Goal: Information Seeking & Learning: Compare options

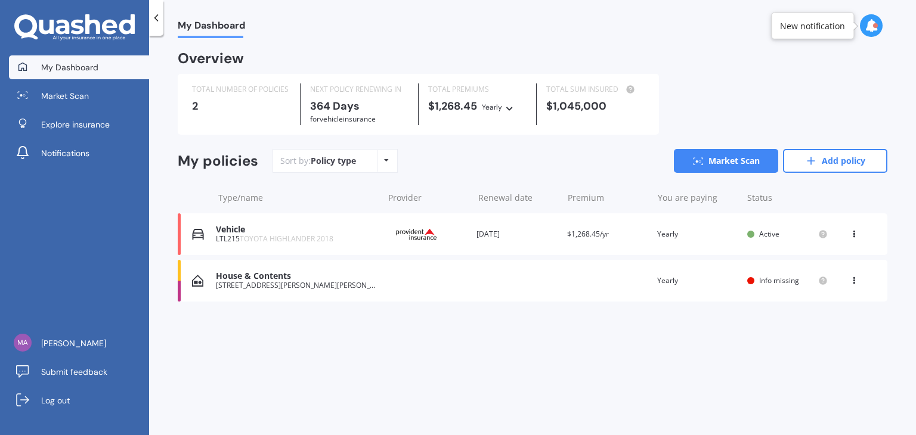
click at [262, 296] on div "House & Contents 11 Oshea Road, Maunu, Whangārei 0110 Renewal date Premium You …" at bounding box center [533, 281] width 710 height 42
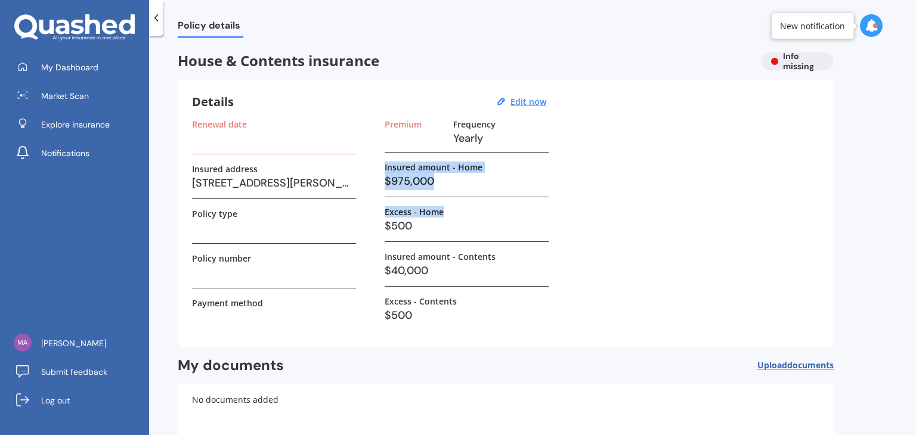
drag, startPoint x: 915, startPoint y: 134, endPoint x: 871, endPoint y: 215, distance: 92.3
click at [915, 209] on div "Policy details House & Contents insurance Info missing Details Edit now Renewal…" at bounding box center [532, 238] width 767 height 400
click at [674, 189] on div "Renewal date Insured address [STREET_ADDRESS][PERSON_NAME][PERSON_NAME] Policy …" at bounding box center [505, 225] width 627 height 213
drag, startPoint x: 915, startPoint y: 137, endPoint x: 884, endPoint y: 200, distance: 70.4
click at [915, 197] on div "Policy details House & Contents insurance Info missing Details Edit now Renewal…" at bounding box center [532, 238] width 767 height 400
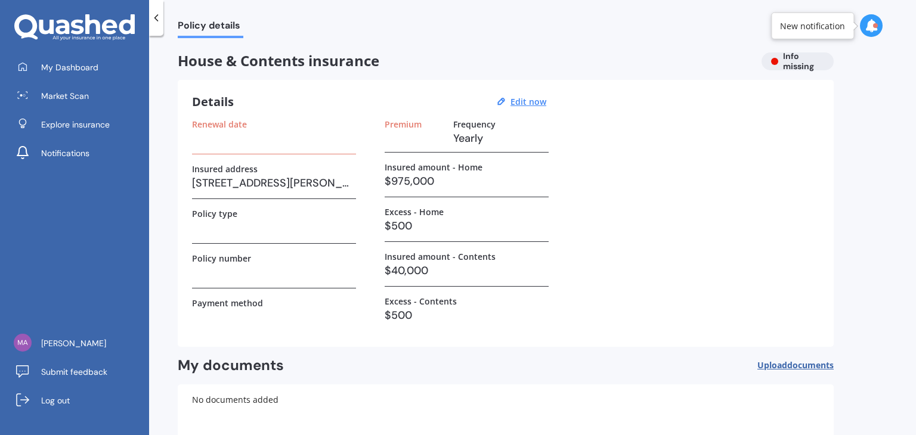
click at [273, 214] on div "Policy type" at bounding box center [274, 214] width 164 height 10
click at [239, 219] on h3 at bounding box center [274, 228] width 164 height 18
click at [210, 231] on h3 at bounding box center [274, 228] width 164 height 18
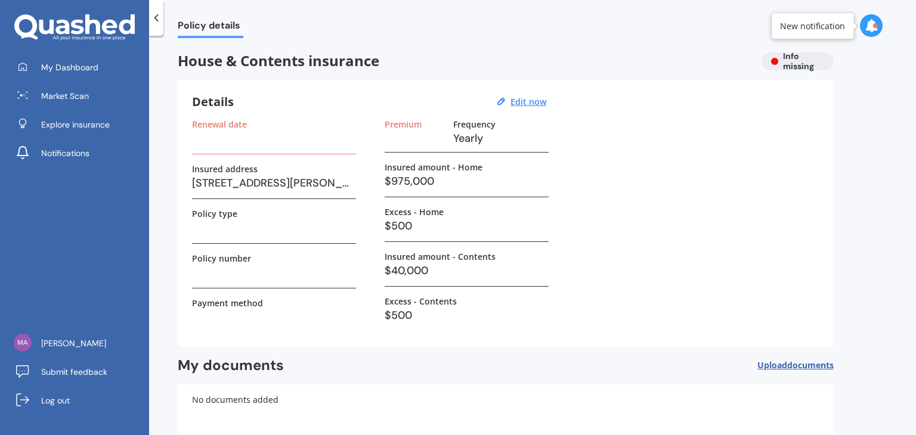
click at [537, 105] on u "Edit now" at bounding box center [528, 101] width 36 height 11
click at [535, 101] on button "Edit now" at bounding box center [528, 102] width 43 height 11
click at [531, 101] on button "Edit now" at bounding box center [528, 102] width 43 height 11
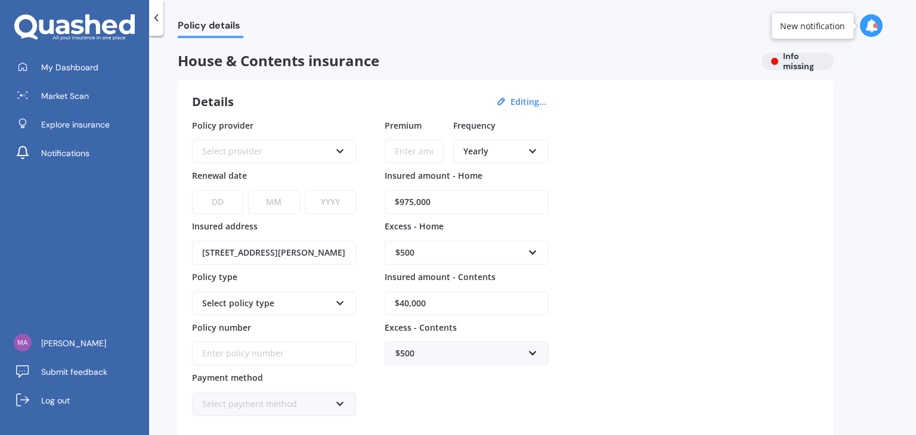
click at [348, 154] on div "Select provider AA AMI AMP ANZ ASB Ando BNZ Co-Operative Bank FMG Initio Kiwiba…" at bounding box center [274, 152] width 164 height 24
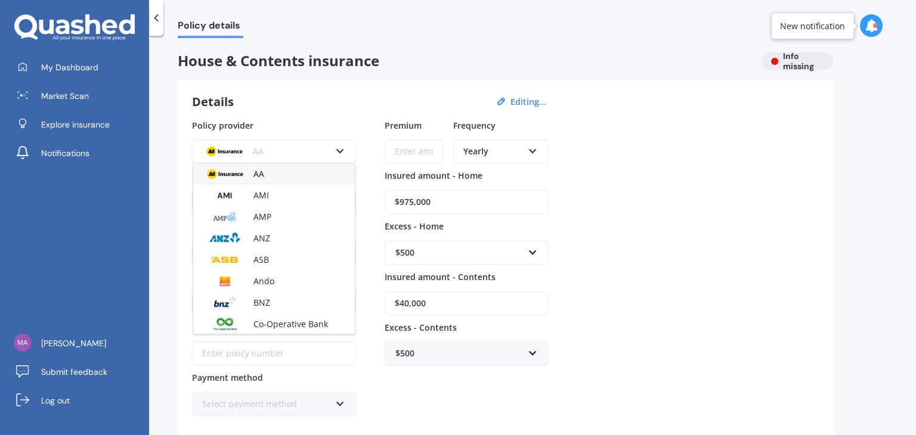
click at [344, 151] on icon at bounding box center [340, 149] width 10 height 8
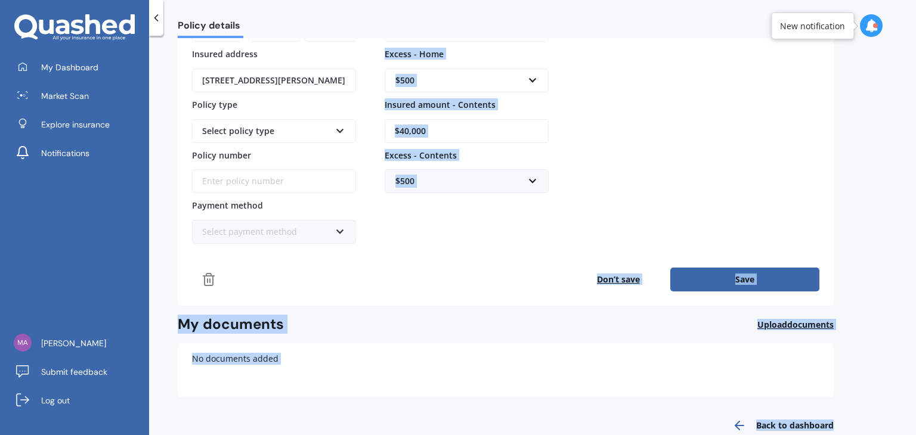
scroll to position [196, 0]
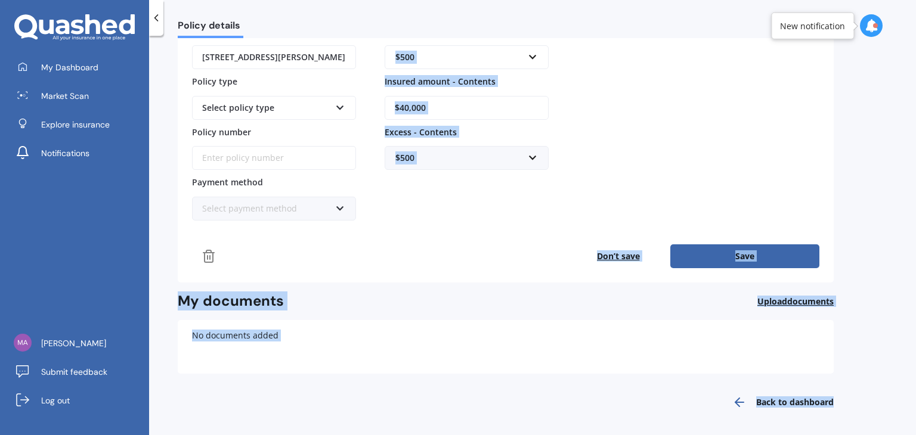
drag, startPoint x: 915, startPoint y: 180, endPoint x: 902, endPoint y: 456, distance: 277.1
click at [902, 435] on html "My Dashboard Market Scan Explore insurance Notifications Matt Lowe Submit feedb…" at bounding box center [458, 217] width 916 height 435
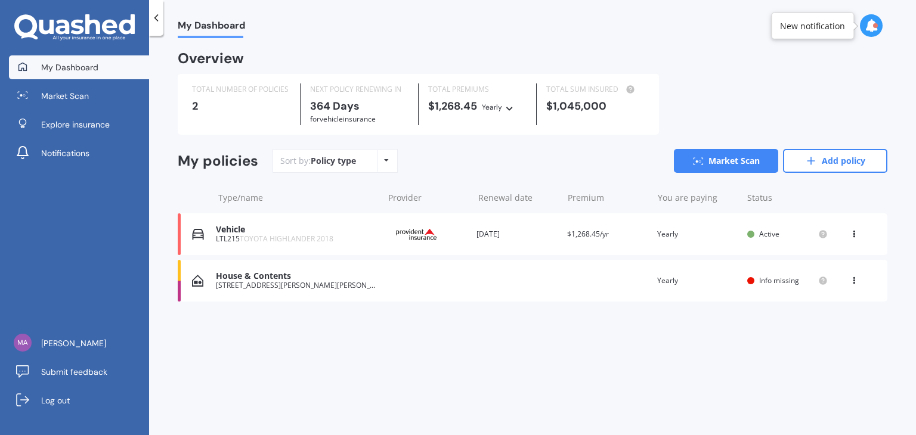
click at [243, 288] on div "[STREET_ADDRESS][PERSON_NAME][PERSON_NAME]" at bounding box center [296, 285] width 161 height 8
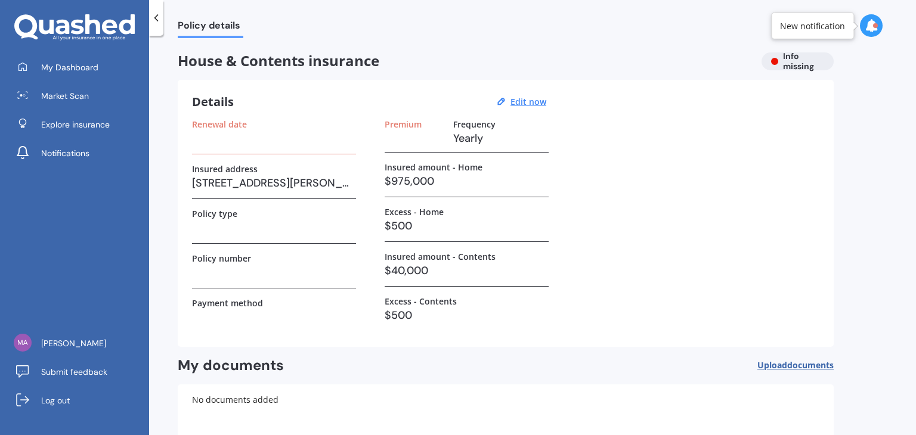
click at [433, 203] on div "Premium Frequency Yearly Insured amount - Home $975,000 Excess - Home $500 Insu…" at bounding box center [467, 225] width 164 height 213
click at [202, 303] on label "Payment method" at bounding box center [227, 303] width 71 height 10
click at [626, 202] on div "Renewal date Insured address [STREET_ADDRESS][PERSON_NAME][PERSON_NAME] Policy …" at bounding box center [505, 225] width 627 height 213
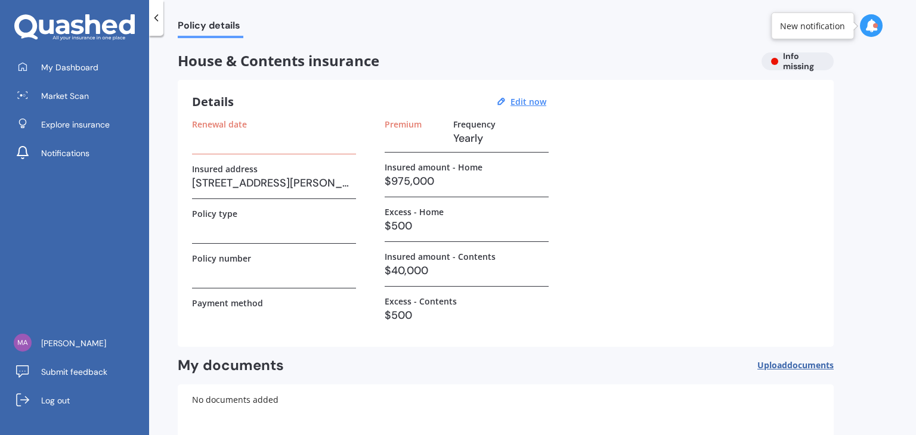
click at [465, 104] on div "Details Edit now" at bounding box center [371, 102] width 358 height 16
click at [450, 116] on div "Details Edit now Renewal date Insured address [STREET_ADDRESS][PERSON_NAME][PER…" at bounding box center [506, 213] width 656 height 267
click at [829, 60] on div "House & Contents insurance Info missing" at bounding box center [506, 61] width 656 height 18
click at [796, 58] on div "House & Contents insurance Info missing" at bounding box center [506, 61] width 656 height 18
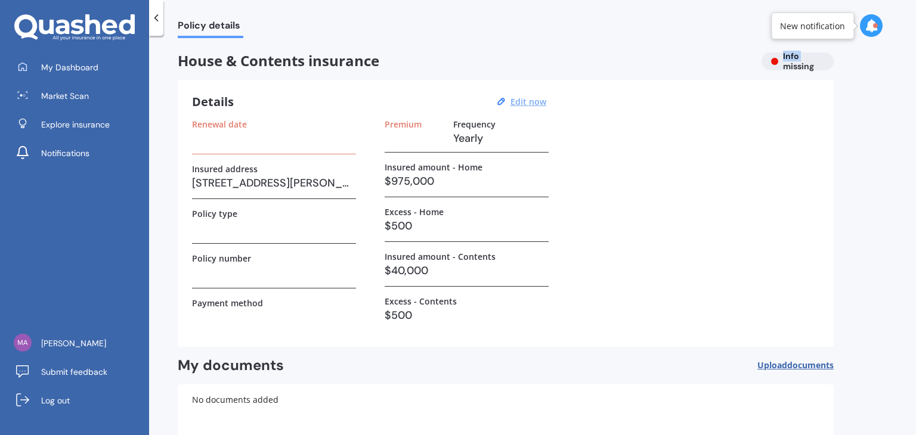
click at [537, 103] on u "Edit now" at bounding box center [528, 101] width 36 height 11
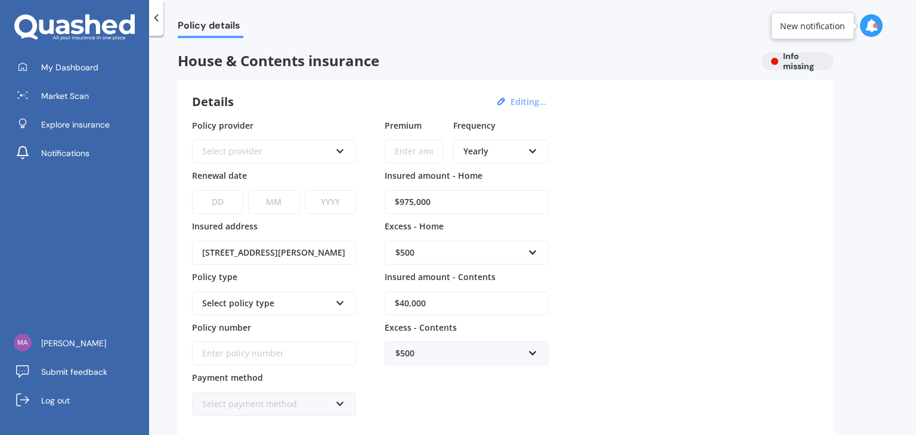
click at [332, 146] on div "Select provider AA AMI AMP ANZ ASB Ando BNZ Co-Operative Bank FMG Initio Kiwiba…" at bounding box center [274, 152] width 164 height 24
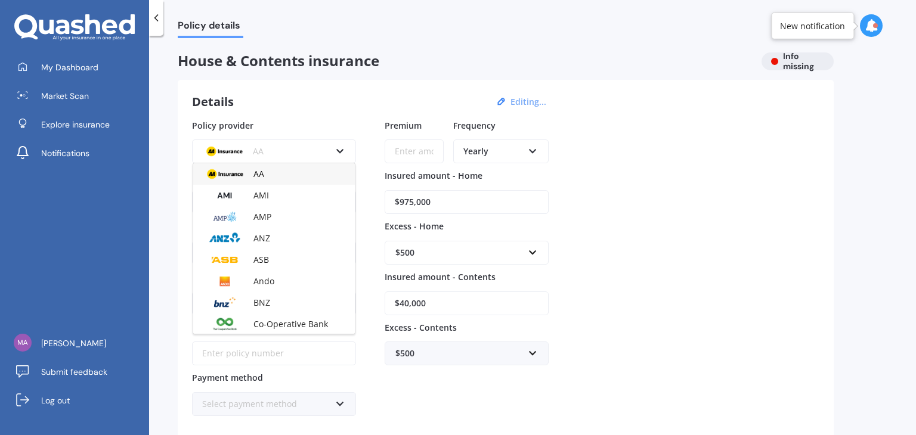
click at [335, 147] on icon at bounding box center [340, 149] width 10 height 8
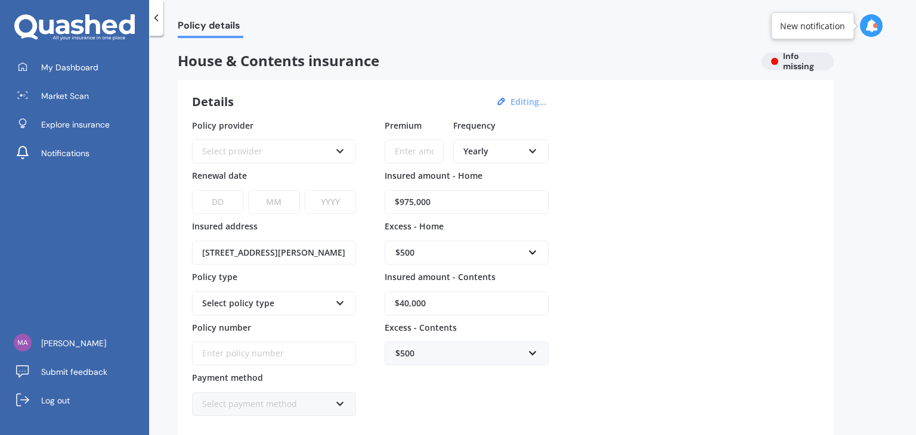
click at [346, 154] on div "Select provider AA AMI AMP ANZ ASB Ando BNZ Co-Operative Bank FMG Initio Kiwiba…" at bounding box center [274, 152] width 164 height 24
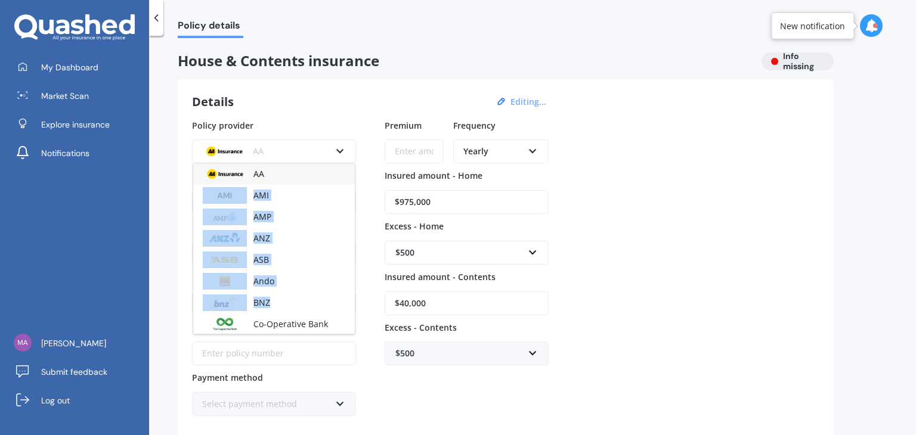
drag, startPoint x: 355, startPoint y: 180, endPoint x: 352, endPoint y: 296, distance: 115.7
click at [352, 296] on div "AA AMI AMP ANZ ASB Ando BNZ Co-Operative Bank FMG Initio Kiwibank Lantern MAS N…" at bounding box center [274, 249] width 163 height 172
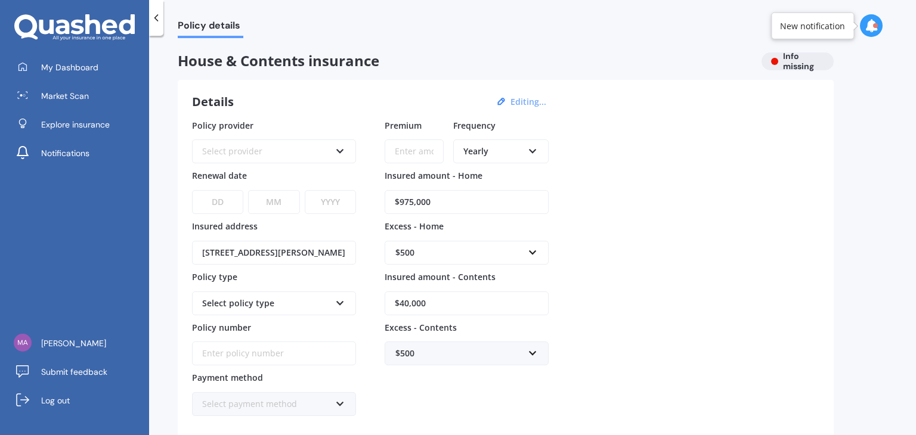
click at [334, 164] on div "Policy provider Select provider AA AMI AMP ANZ ASB Ando BNZ Co-Operative Bank F…" at bounding box center [274, 268] width 164 height 298
click at [345, 154] on div "Select provider AA AMI AMP ANZ ASB Ando BNZ Co-Operative Bank FMG Initio Kiwiba…" at bounding box center [274, 152] width 164 height 24
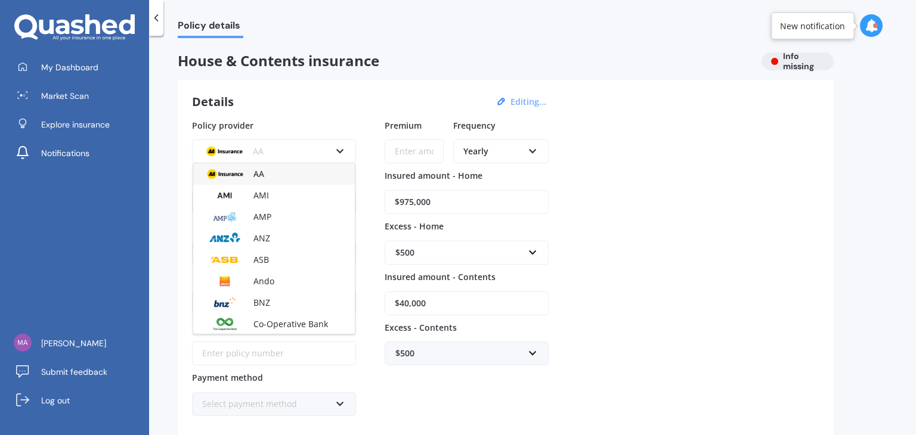
click at [800, 194] on div "Policy provider AA AA AMI AMP ANZ ASB Ando BNZ Co-Operative Bank FMG Initio Kiw…" at bounding box center [505, 268] width 627 height 298
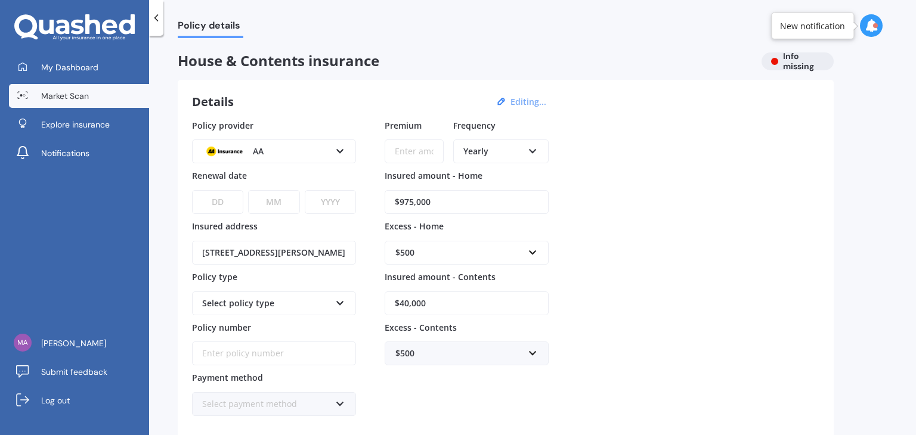
click at [103, 88] on link "Market Scan" at bounding box center [79, 96] width 140 height 24
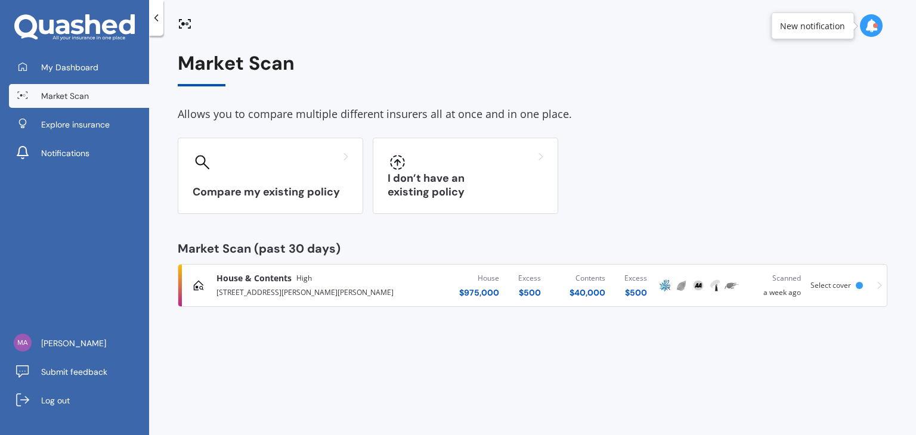
click at [352, 292] on div "[STREET_ADDRESS][PERSON_NAME][PERSON_NAME]" at bounding box center [320, 291] width 208 height 14
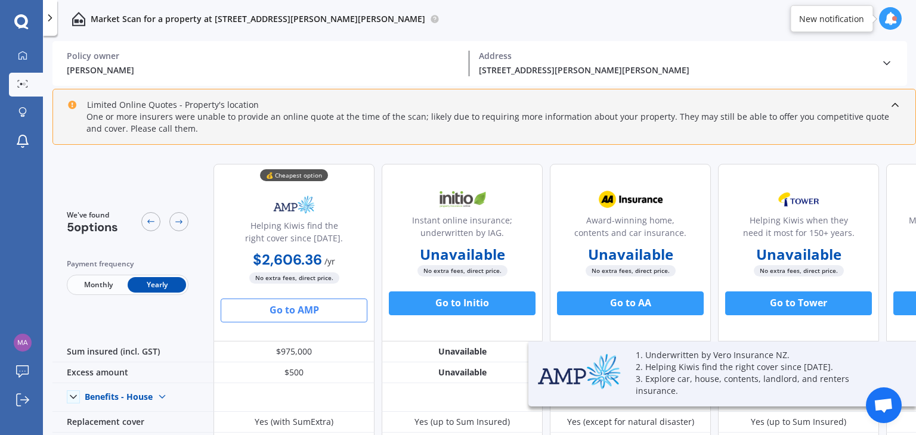
click at [718, 58] on div "Address" at bounding box center [675, 56] width 392 height 11
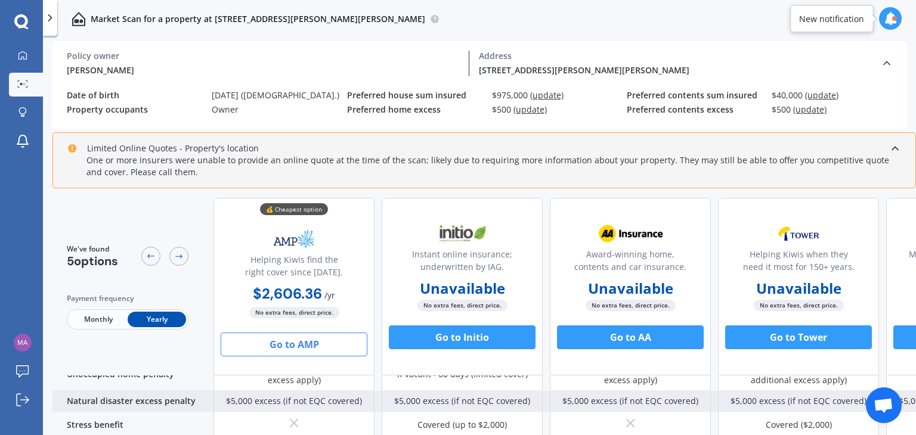
scroll to position [620, 0]
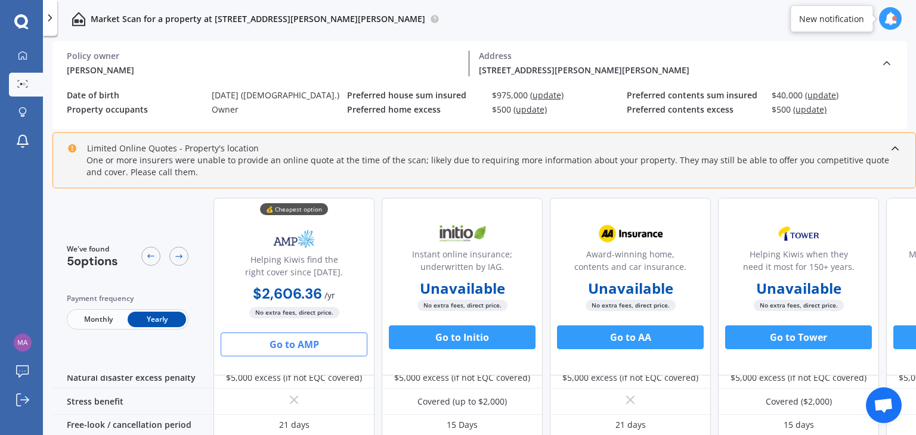
click at [107, 320] on span "Monthly" at bounding box center [98, 320] width 58 height 16
click at [163, 311] on div "Monthly Yearly" at bounding box center [128, 320] width 122 height 20
click at [168, 323] on span "Yearly" at bounding box center [157, 320] width 58 height 16
click at [174, 252] on icon at bounding box center [179, 257] width 10 height 10
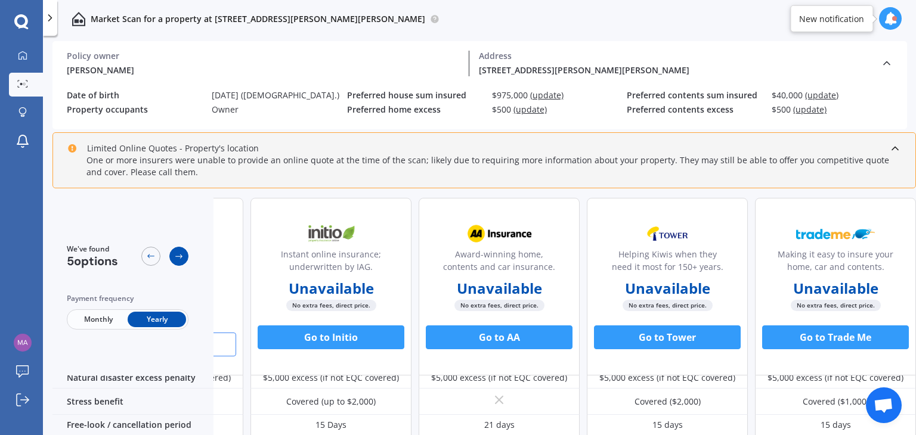
scroll to position [620, 137]
click at [174, 252] on icon at bounding box center [179, 257] width 10 height 10
click at [156, 253] on div at bounding box center [150, 256] width 19 height 19
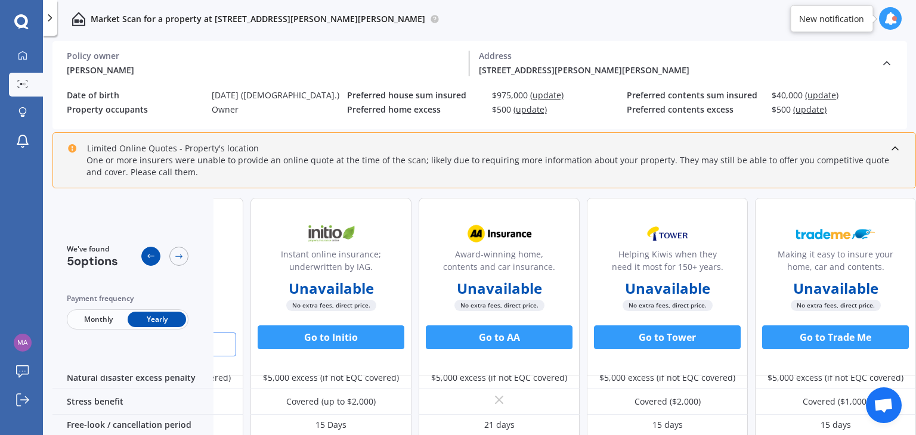
scroll to position [620, 2]
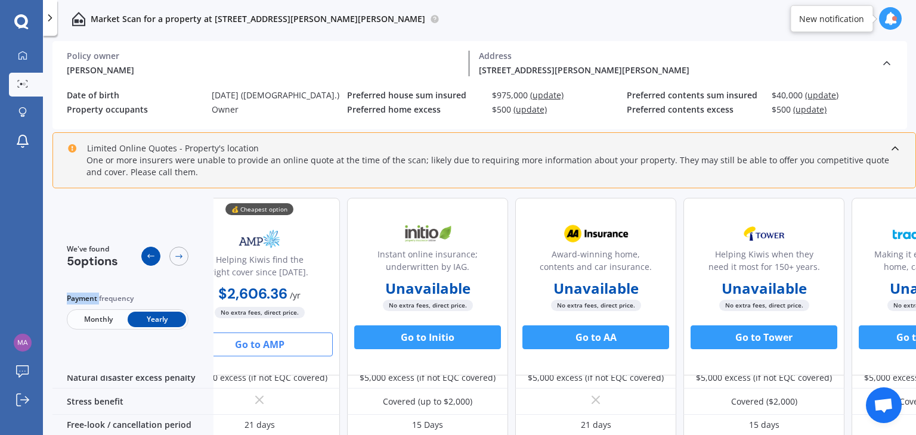
click at [156, 253] on div at bounding box center [150, 256] width 19 height 19
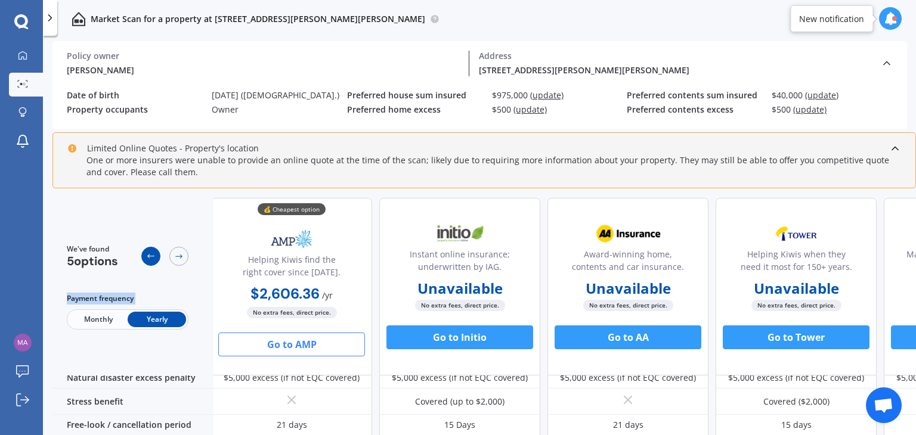
click at [156, 253] on div at bounding box center [150, 256] width 19 height 19
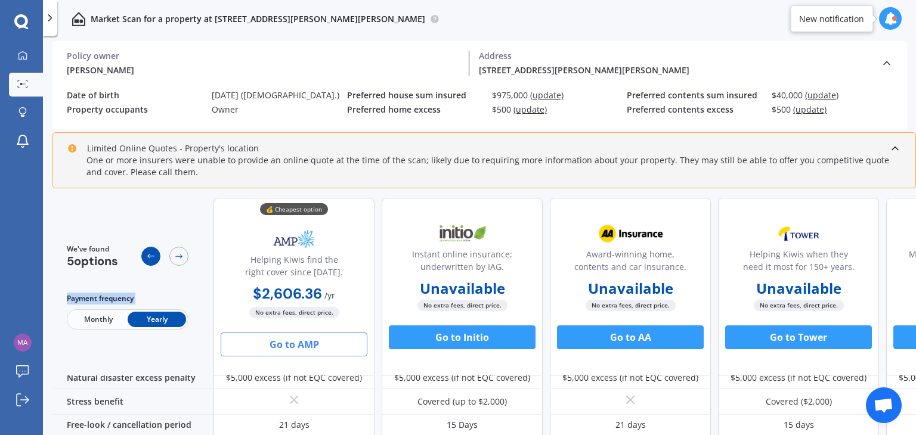
click at [156, 253] on div at bounding box center [150, 256] width 19 height 19
click at [180, 251] on div at bounding box center [178, 256] width 19 height 19
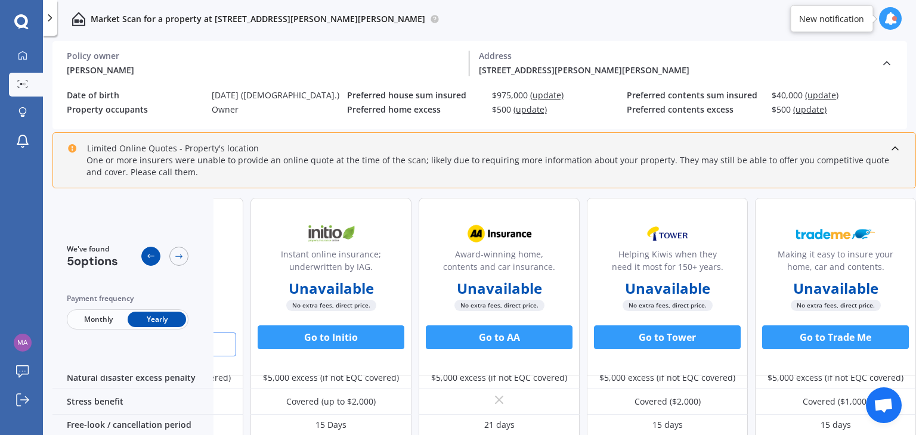
click at [153, 256] on icon at bounding box center [151, 257] width 10 height 10
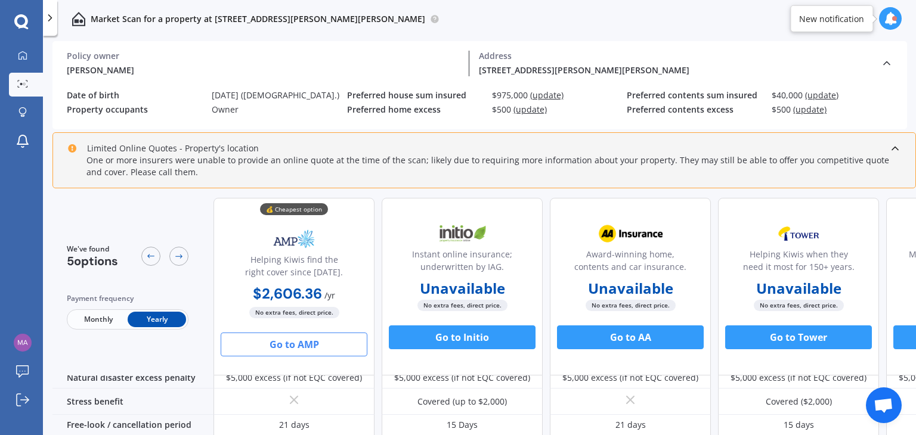
click at [298, 153] on div "Limited Online Quotes - Property's location" at bounding box center [484, 149] width 834 height 12
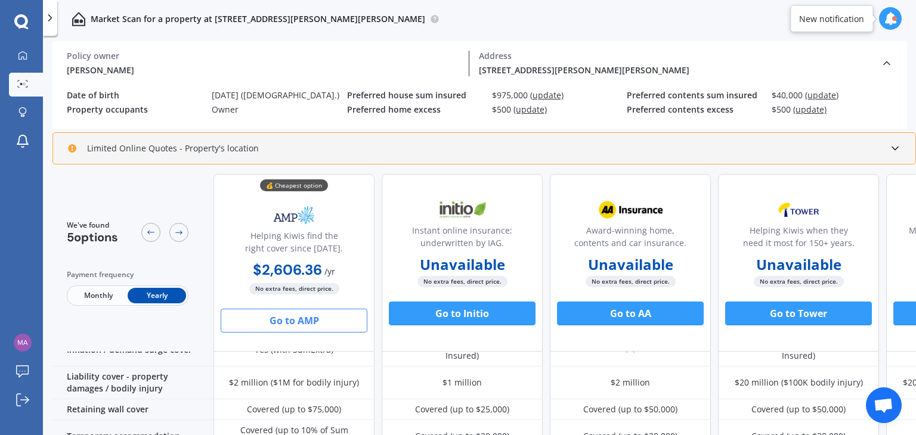
scroll to position [0, 0]
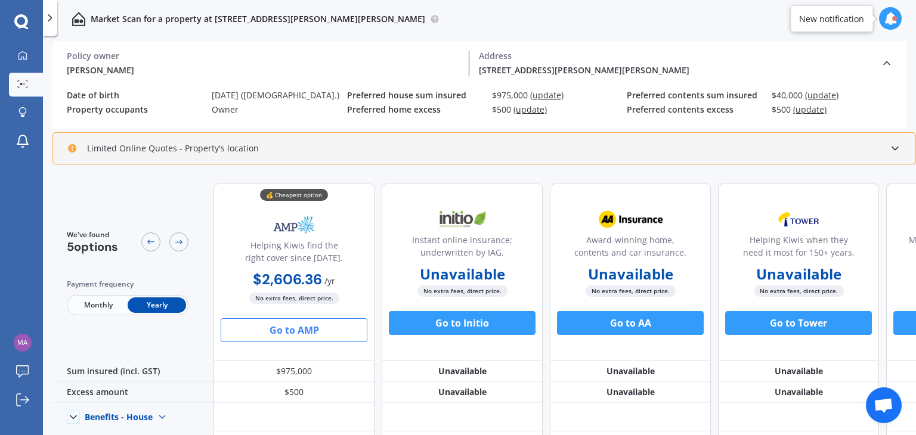
click at [890, 60] on icon at bounding box center [887, 63] width 12 height 12
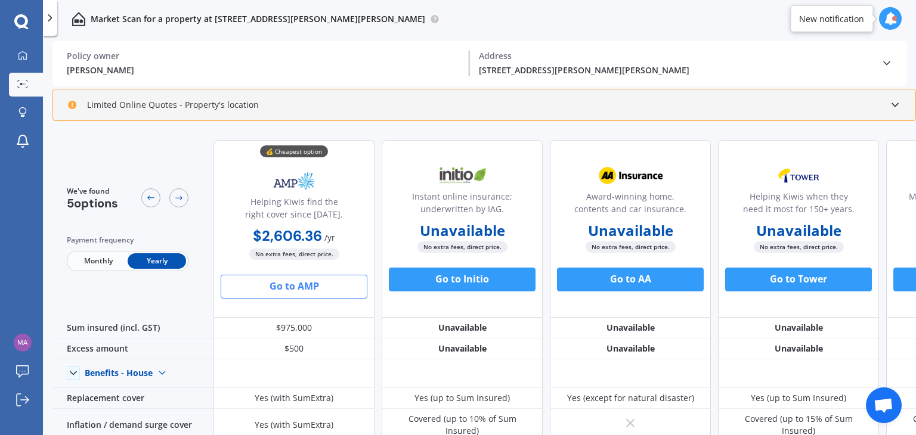
click at [165, 109] on div "Limited Online Quotes - Property's location" at bounding box center [162, 105] width 191 height 12
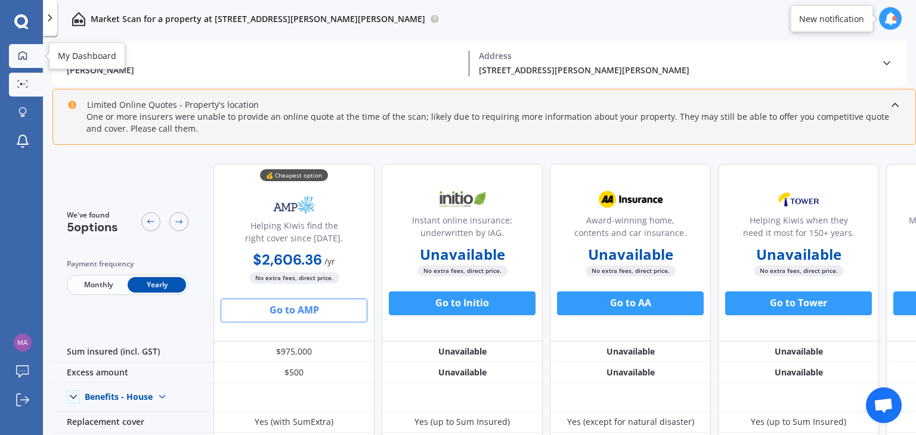
click at [27, 66] on link "My Dashboard" at bounding box center [26, 56] width 34 height 24
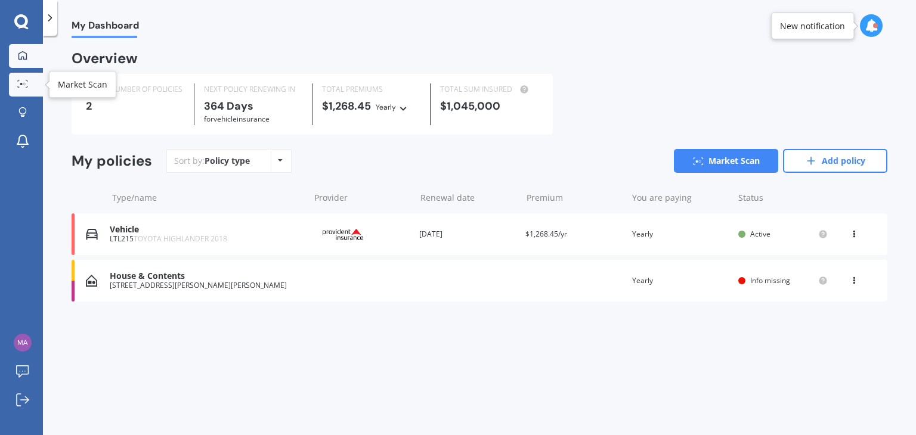
click at [27, 86] on icon at bounding box center [27, 86] width 2 height 1
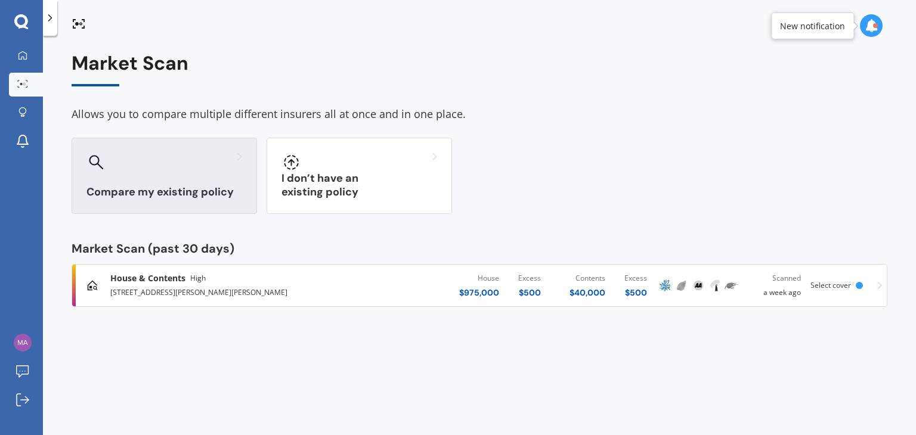
click at [171, 190] on h3 "Compare my existing policy" at bounding box center [164, 192] width 156 height 14
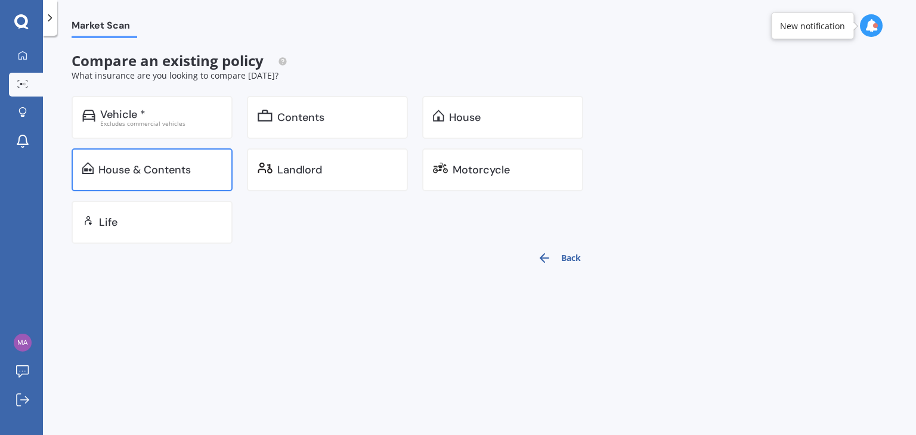
click at [141, 165] on div "House & Contents" at bounding box center [144, 170] width 92 height 12
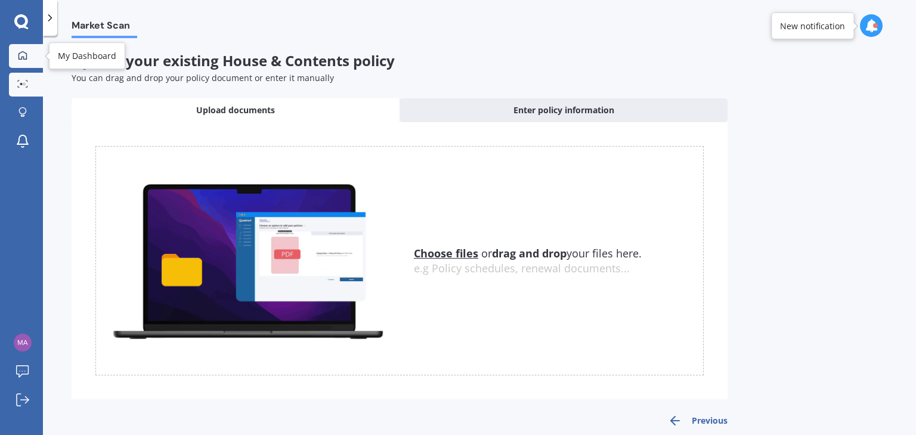
click at [25, 54] on icon at bounding box center [23, 56] width 10 height 10
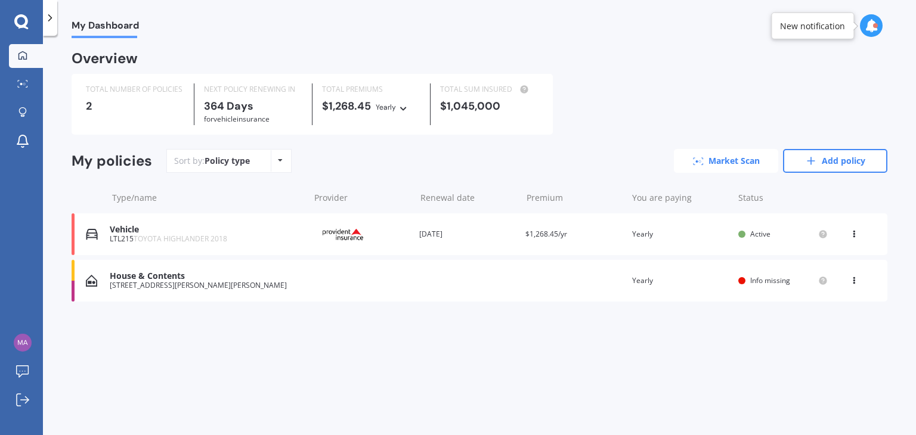
click at [707, 163] on link "Market Scan" at bounding box center [726, 161] width 104 height 24
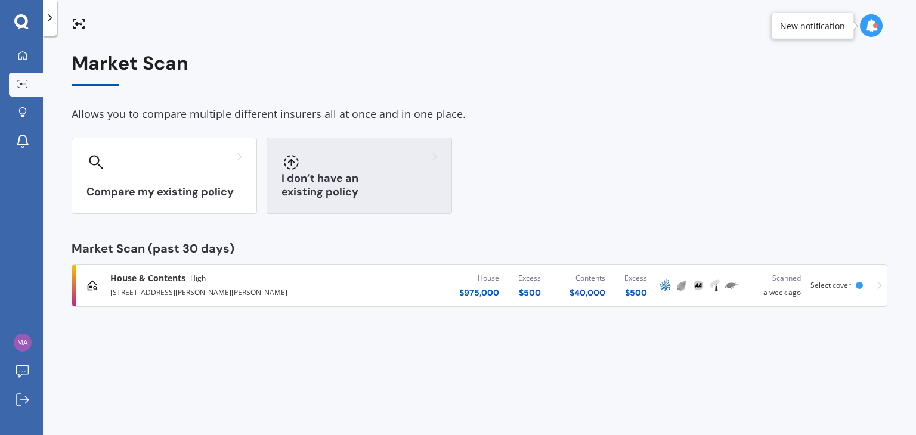
click at [370, 171] on div at bounding box center [359, 162] width 156 height 19
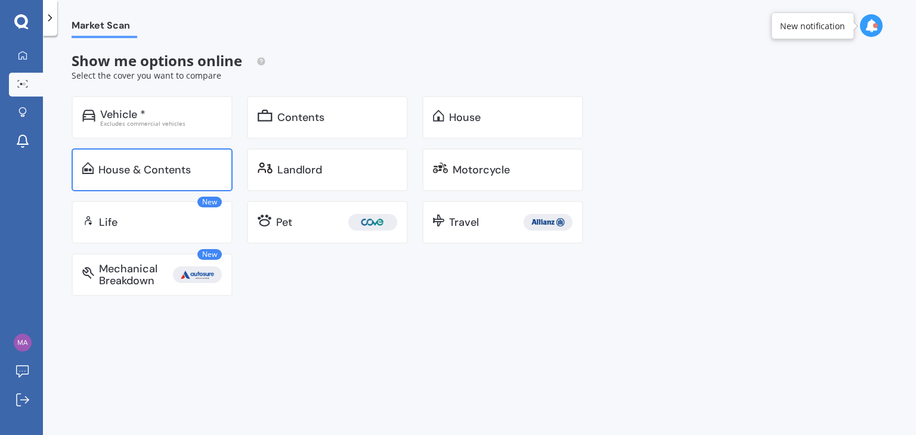
click at [163, 169] on div "House & Contents" at bounding box center [144, 170] width 92 height 12
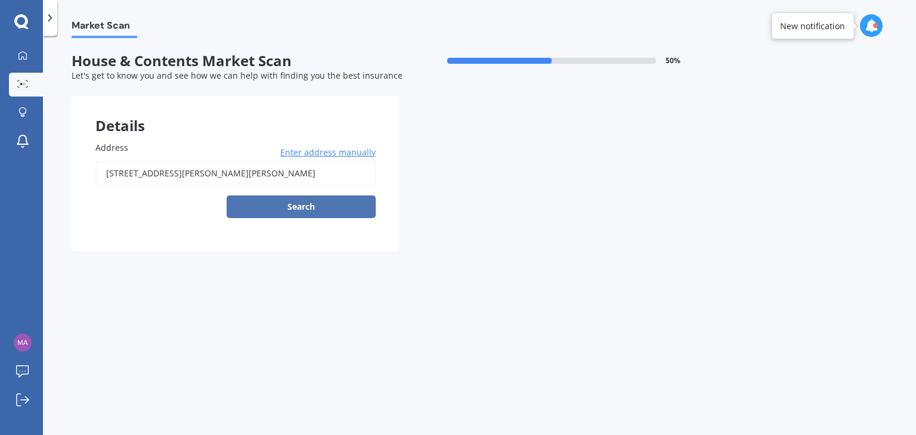
click at [286, 206] on button "Search" at bounding box center [301, 207] width 149 height 23
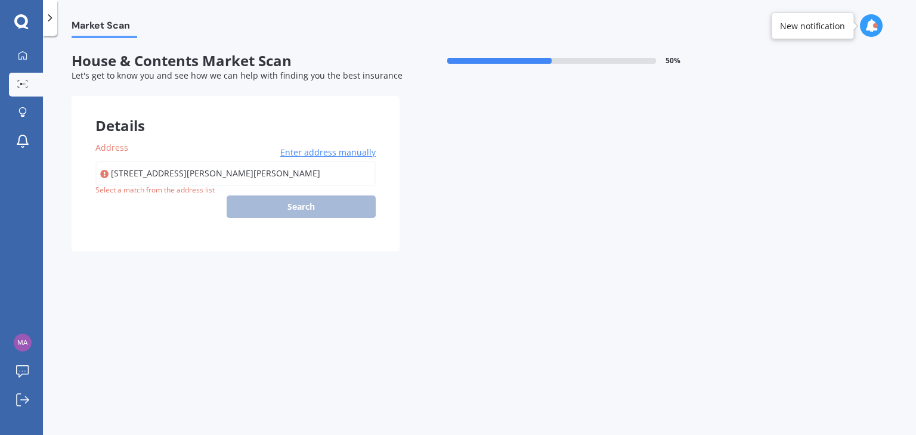
click at [185, 168] on input "[STREET_ADDRESS][PERSON_NAME][PERSON_NAME]" at bounding box center [235, 173] width 280 height 25
type input "[STREET_ADDRESS][PERSON_NAME][PERSON_NAME]"
